Goal: Task Accomplishment & Management: Use online tool/utility

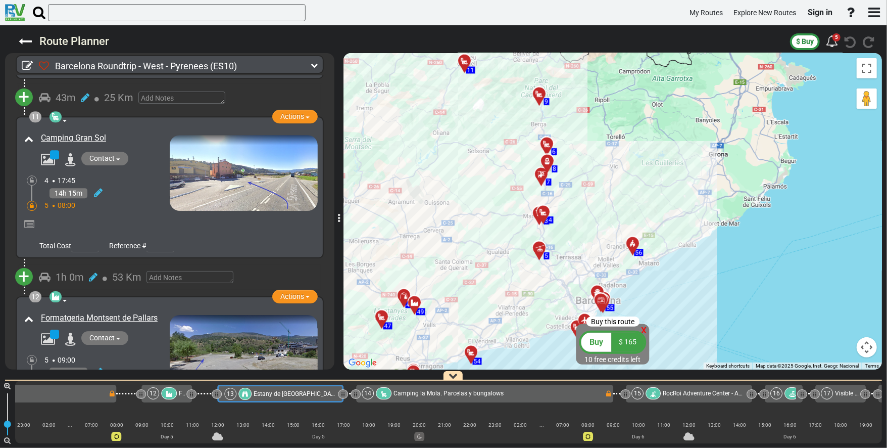
drag, startPoint x: 523, startPoint y: 227, endPoint x: 683, endPoint y: 154, distance: 176.8
click at [683, 152] on div "To activate drag with keyboard, press Alt + Enter. Once in keyboard drag state,…" at bounding box center [613, 211] width 539 height 316
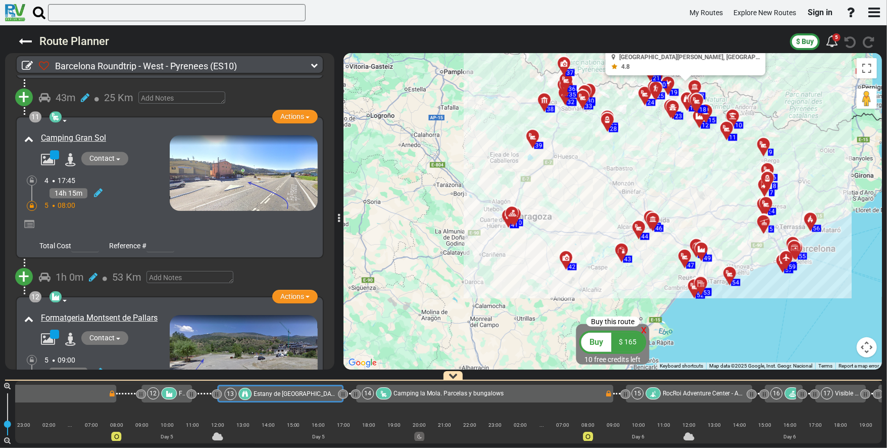
drag, startPoint x: 742, startPoint y: 203, endPoint x: 736, endPoint y: 255, distance: 52.4
click at [736, 255] on div "To activate drag with keyboard, press Alt + Enter. Once in keyboard drag state,…" at bounding box center [613, 211] width 539 height 316
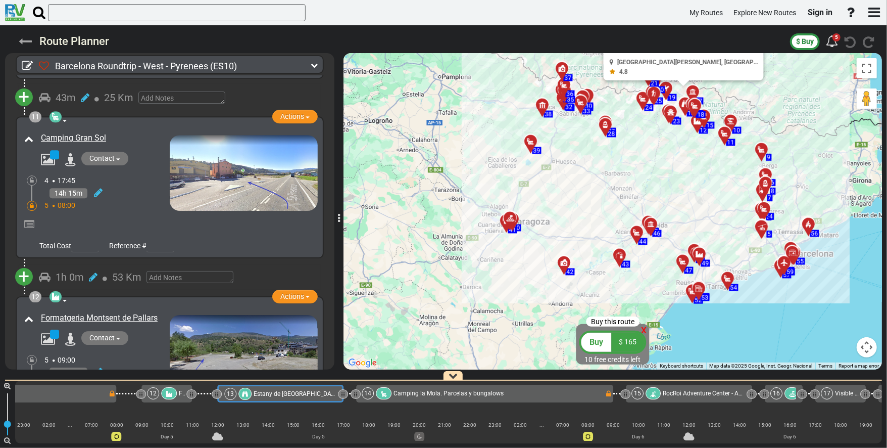
click at [26, 40] on icon at bounding box center [25, 41] width 13 height 13
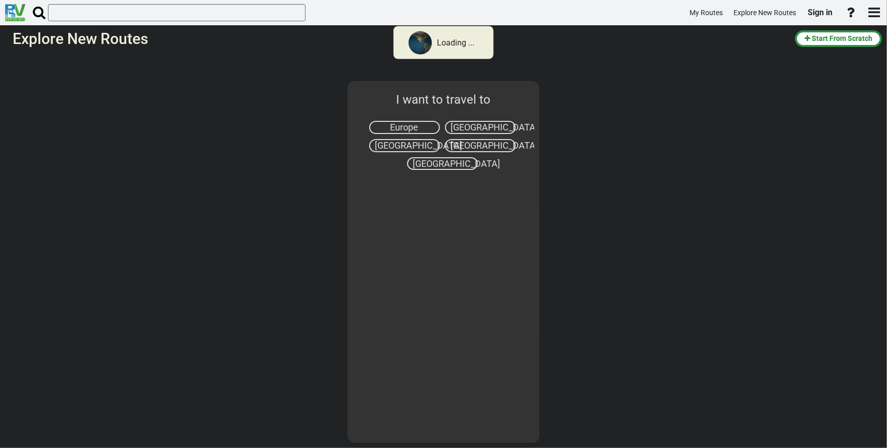
select select "number:1"
type input "[GEOGRAPHIC_DATA]"
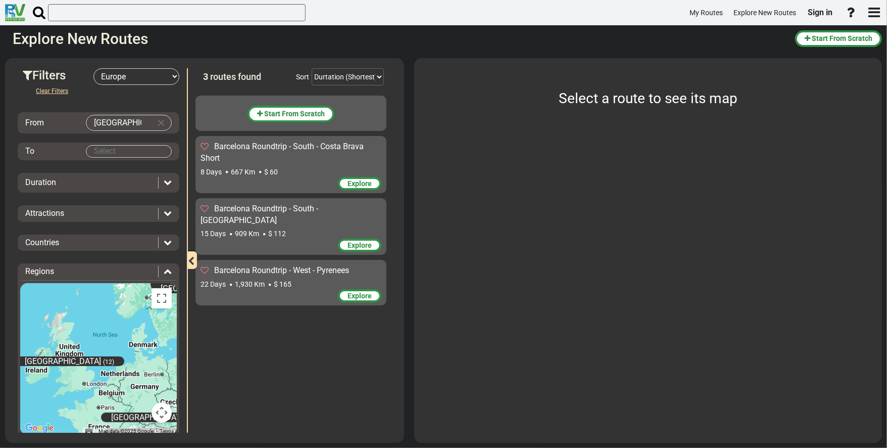
click at [326, 170] on div "8 Days 667 Km $ 60" at bounding box center [291, 172] width 181 height 10
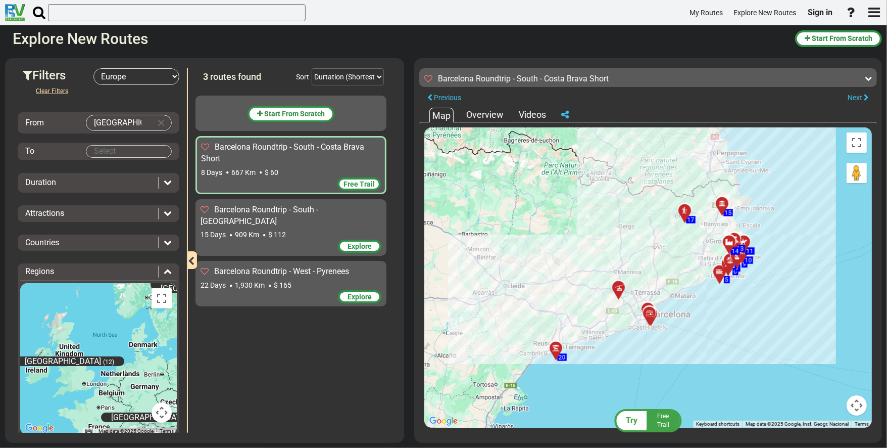
click at [317, 240] on div "Explore" at bounding box center [291, 247] width 181 height 15
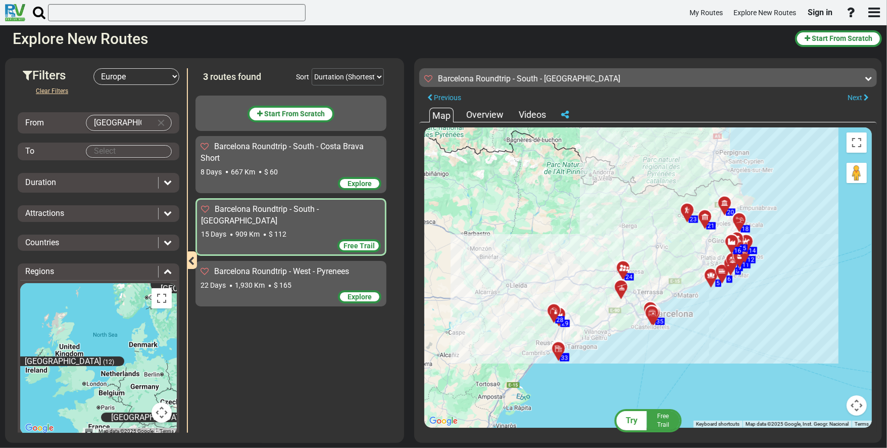
click at [315, 290] on div "Explore" at bounding box center [291, 297] width 181 height 15
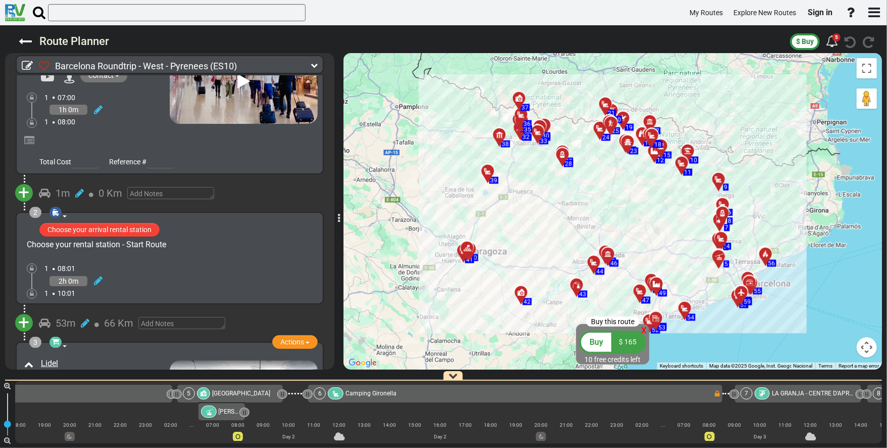
scroll to position [0, 295]
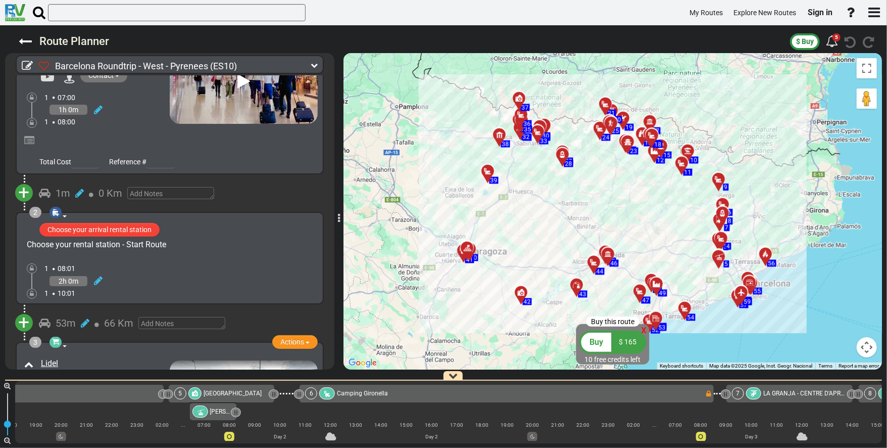
drag, startPoint x: 80, startPoint y: 442, endPoint x: 53, endPoint y: 444, distance: 26.8
click at [53, 443] on div "1 [GEOGRAPHIC_DATA]–[GEOGRAPHIC_DATA]" at bounding box center [448, 412] width 867 height 63
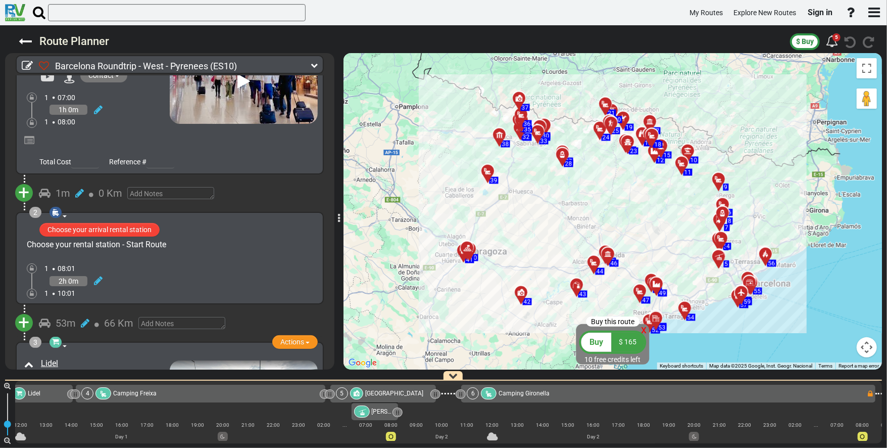
scroll to position [0, 0]
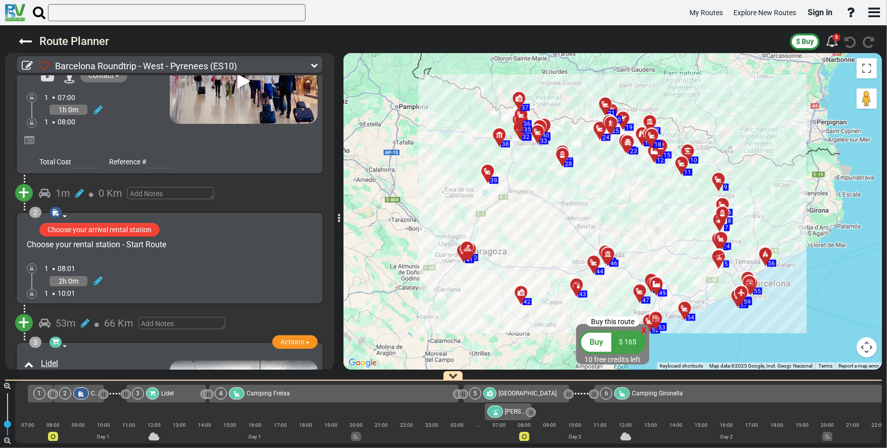
click at [475, 392] on div "5" at bounding box center [476, 393] width 12 height 12
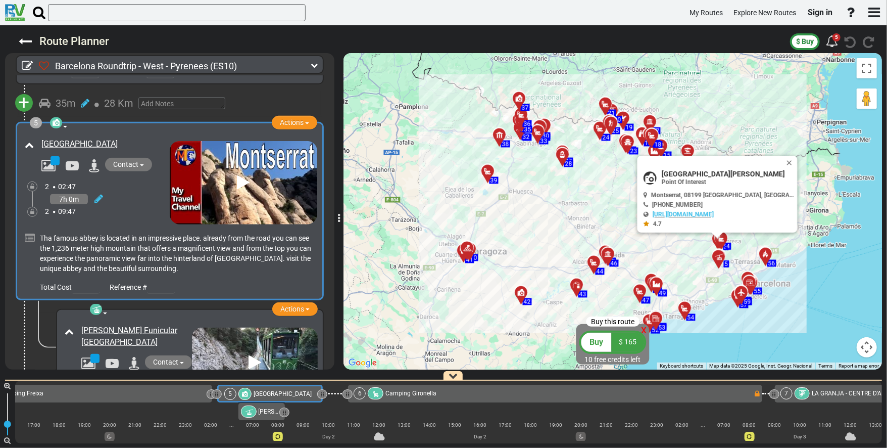
scroll to position [0, 247]
click at [786, 160] on button "Close" at bounding box center [792, 163] width 12 height 14
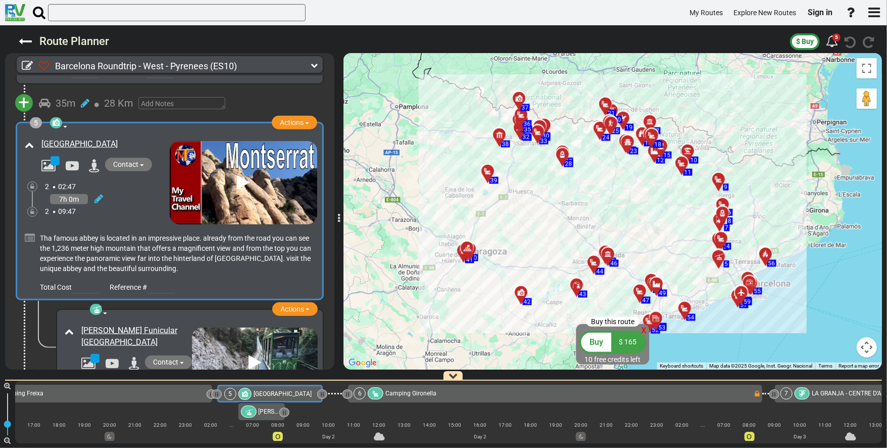
click at [128, 136] on div "[GEOGRAPHIC_DATA]" at bounding box center [102, 144] width 133 height 17
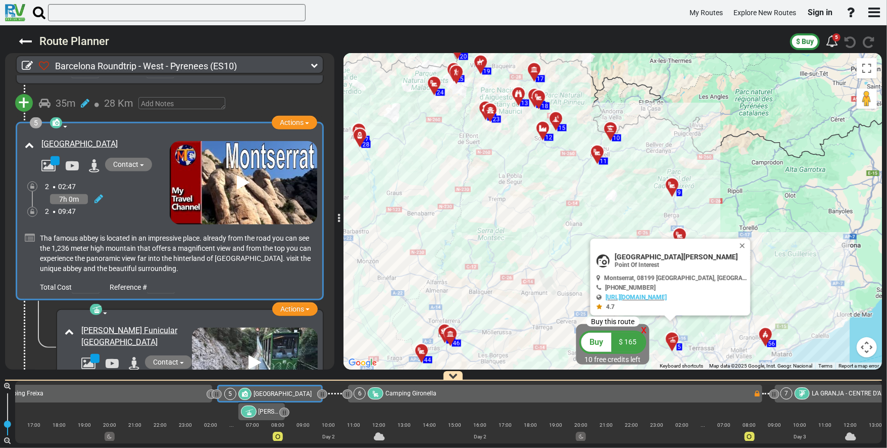
drag, startPoint x: 631, startPoint y: 199, endPoint x: 454, endPoint y: 215, distance: 177.2
click at [454, 215] on div "To activate drag with keyboard, press Alt + Enter. Once in keyboard drag state,…" at bounding box center [613, 211] width 539 height 316
click at [117, 193] on div "7h 0m" at bounding box center [107, 199] width 125 height 15
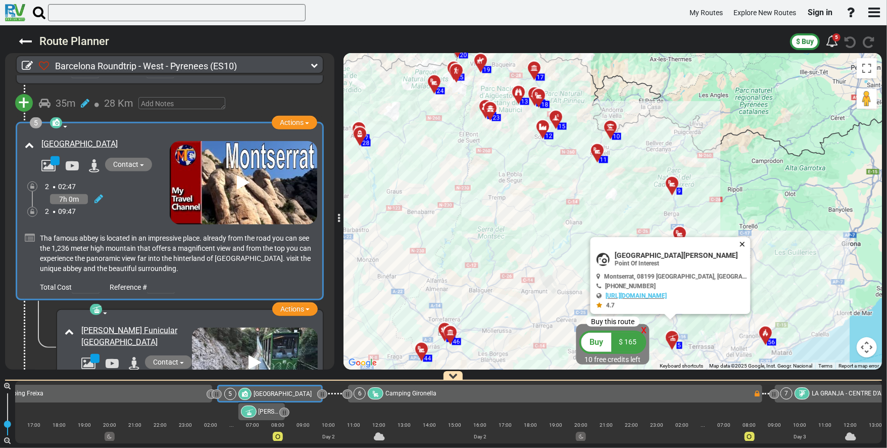
click at [740, 242] on button "Close" at bounding box center [745, 244] width 12 height 14
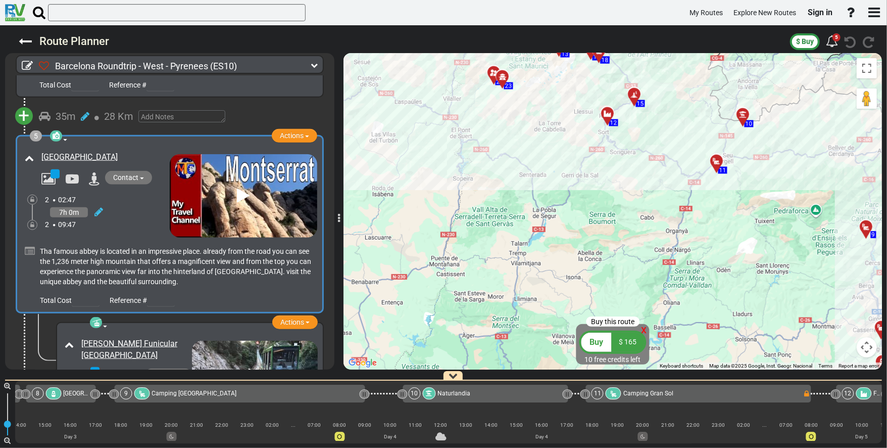
scroll to position [647, 0]
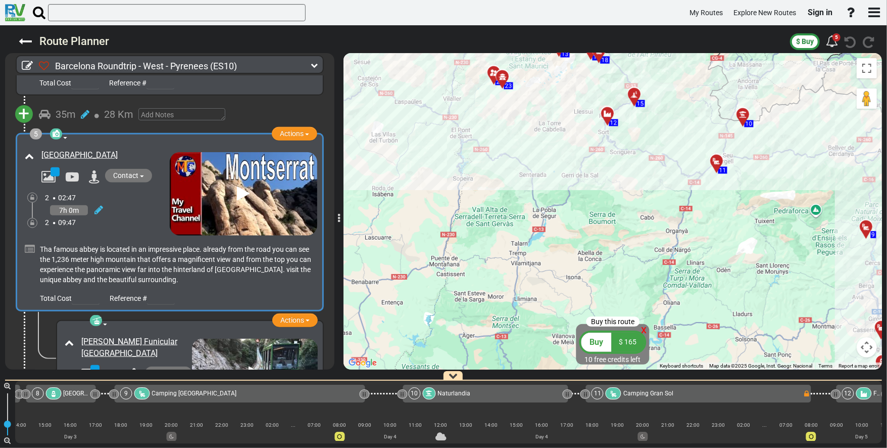
click at [240, 185] on icon at bounding box center [244, 193] width 13 height 16
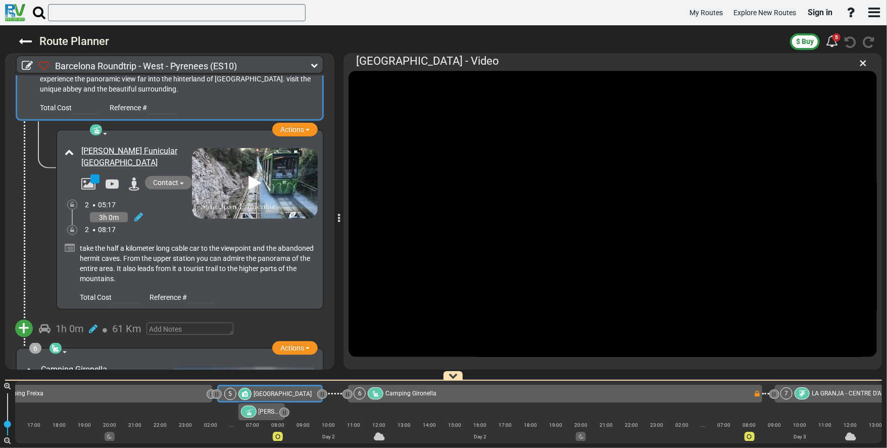
scroll to position [849, 0]
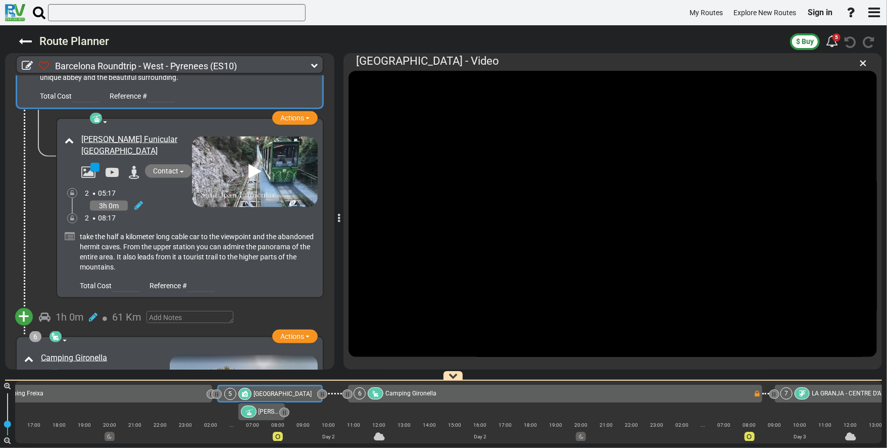
click at [281, 164] on img at bounding box center [255, 171] width 126 height 71
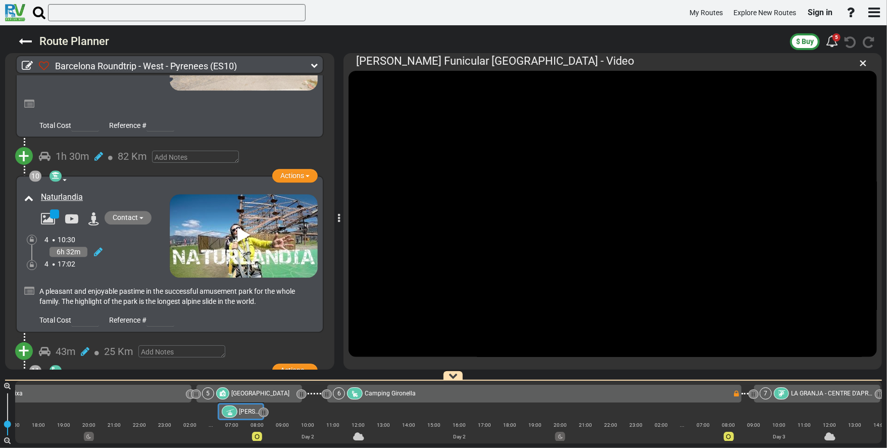
scroll to position [1859, 0]
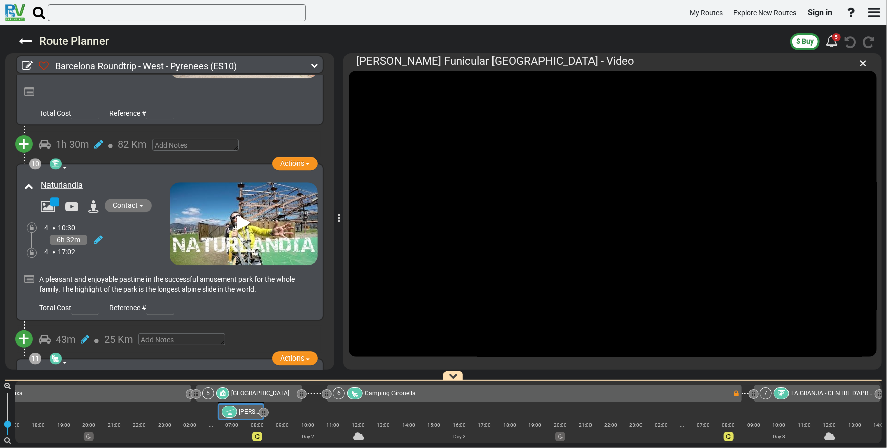
click at [244, 215] on icon at bounding box center [244, 223] width 13 height 16
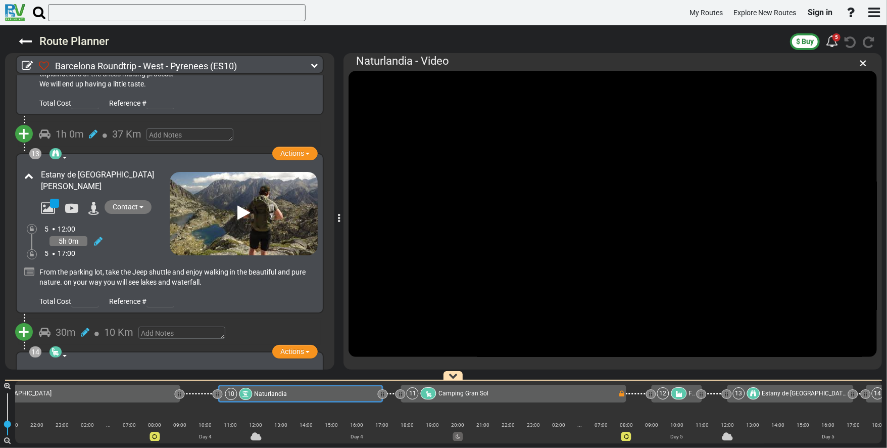
scroll to position [2465, 0]
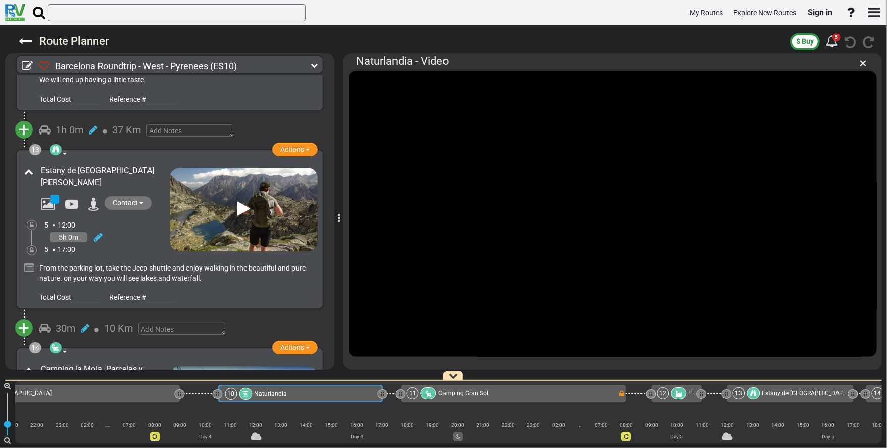
click at [245, 201] on icon at bounding box center [244, 209] width 13 height 16
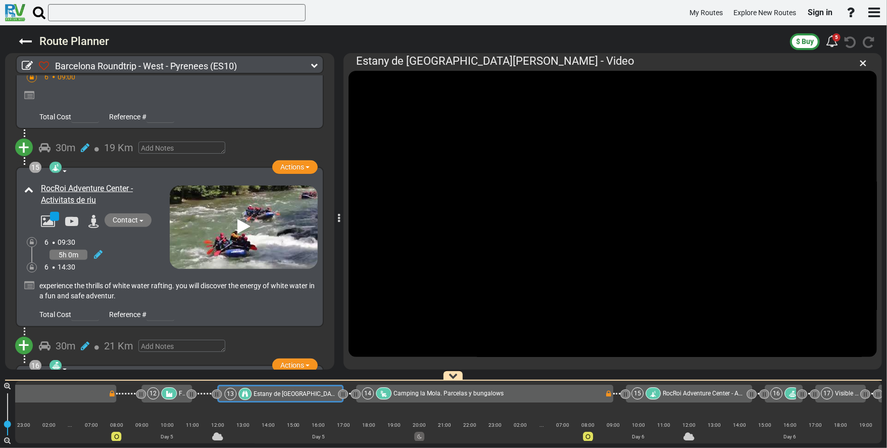
scroll to position [2869, 0]
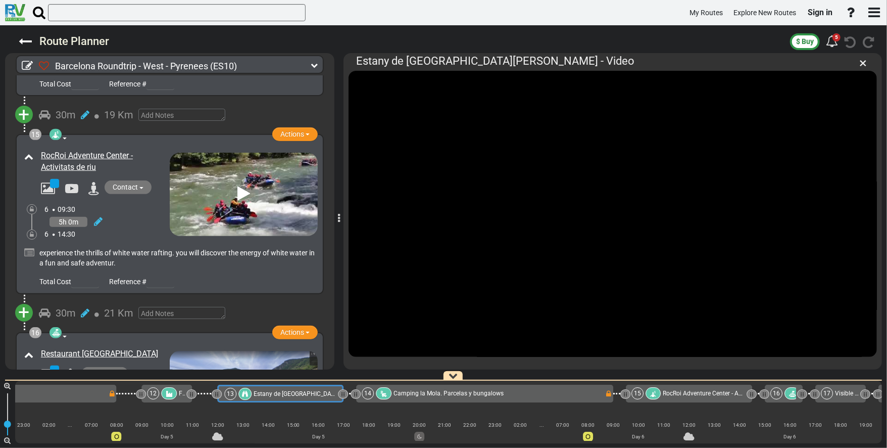
click at [240, 185] on icon at bounding box center [244, 193] width 13 height 16
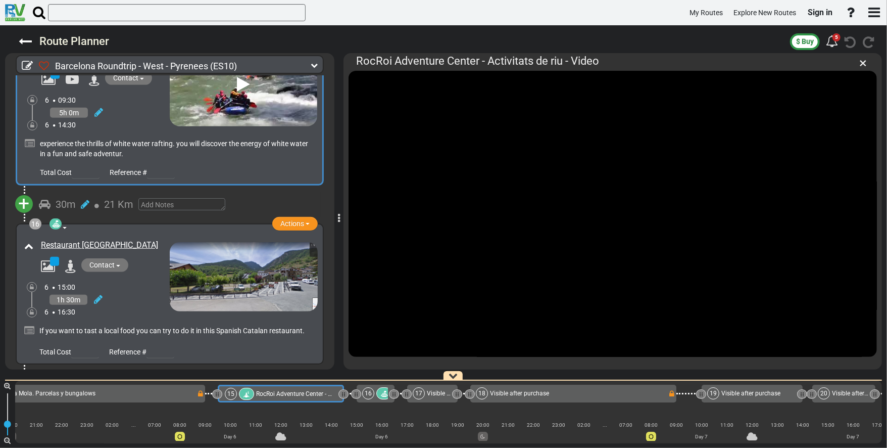
scroll to position [3029, 0]
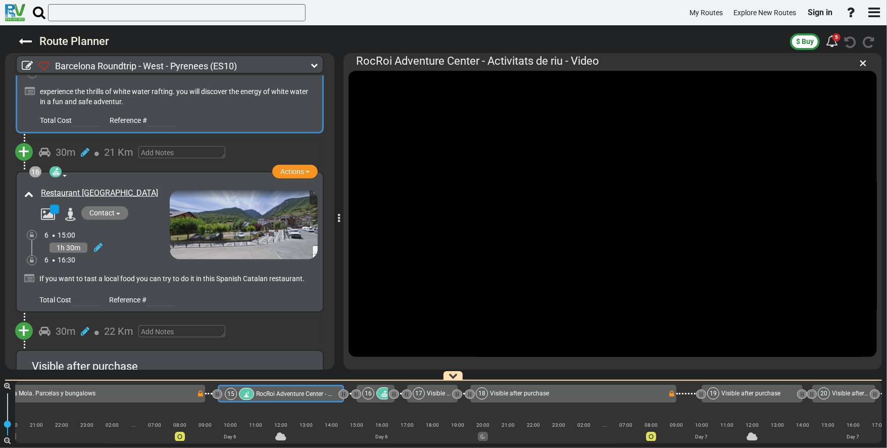
click at [231, 194] on img at bounding box center [244, 224] width 148 height 69
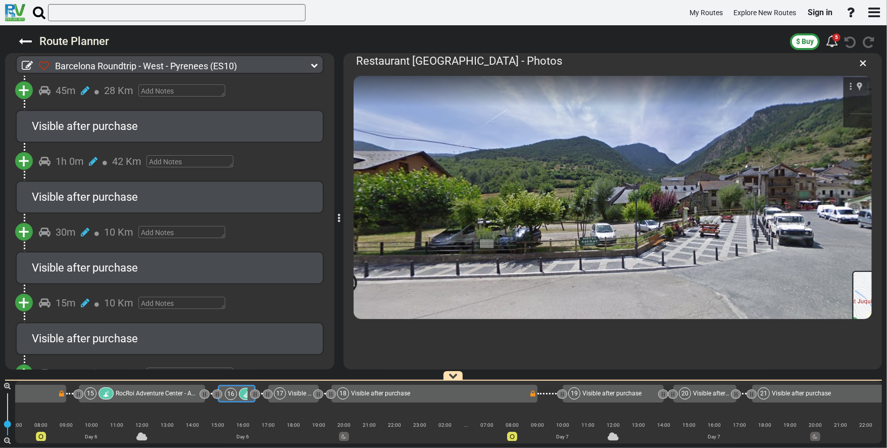
scroll to position [4525, 0]
